Goal: Check status: Check status

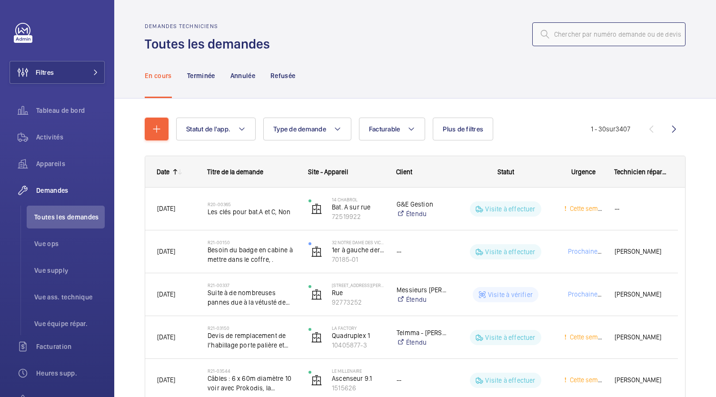
click at [558, 40] on input "text" at bounding box center [608, 34] width 153 height 24
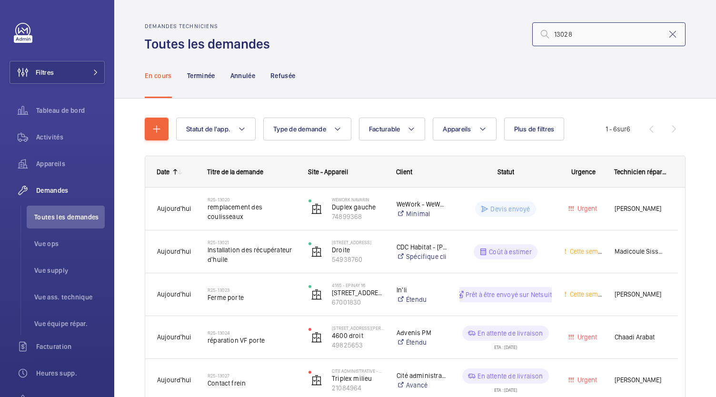
click at [546, 37] on input "13028" at bounding box center [608, 34] width 153 height 24
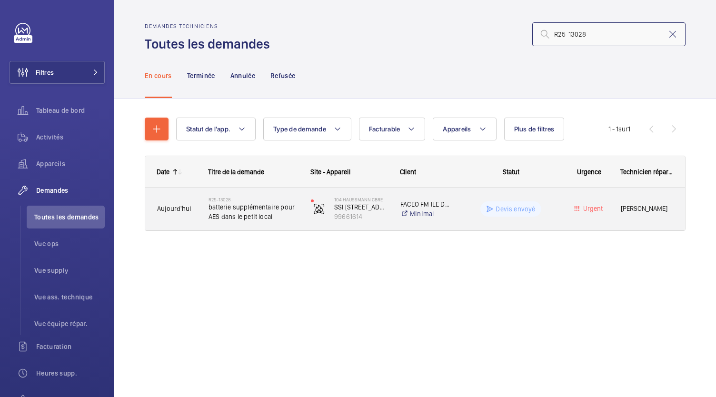
type input "R25-13028"
click at [265, 216] on span "batterie supplémentaire pour AES dans le petit local" at bounding box center [254, 211] width 90 height 19
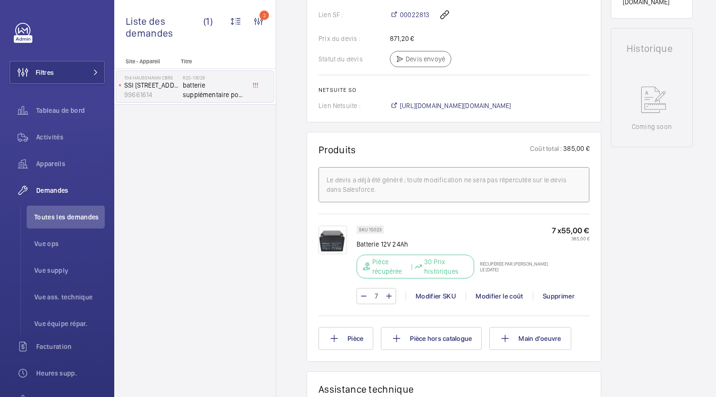
scroll to position [446, 0]
click at [424, 106] on span "[URL][DOMAIN_NAME][DOMAIN_NAME]" at bounding box center [455, 106] width 111 height 10
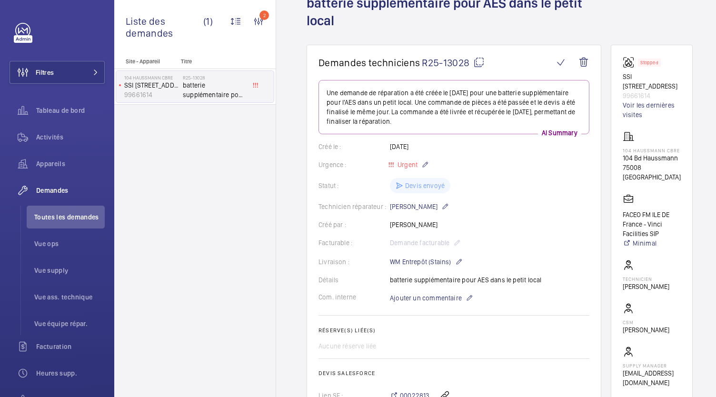
scroll to position [0, 0]
